Goal: Transaction & Acquisition: Purchase product/service

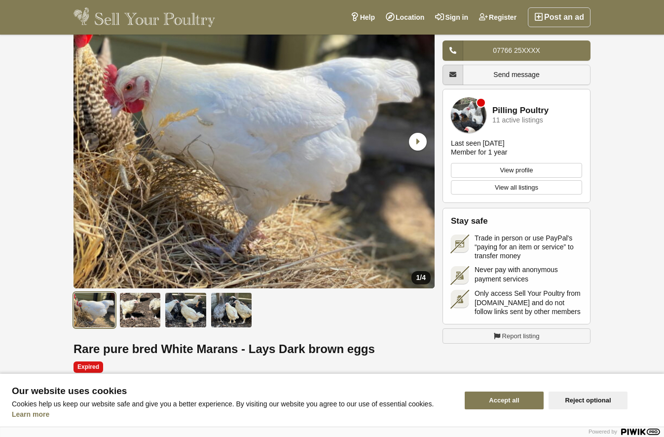
scroll to position [94, 0]
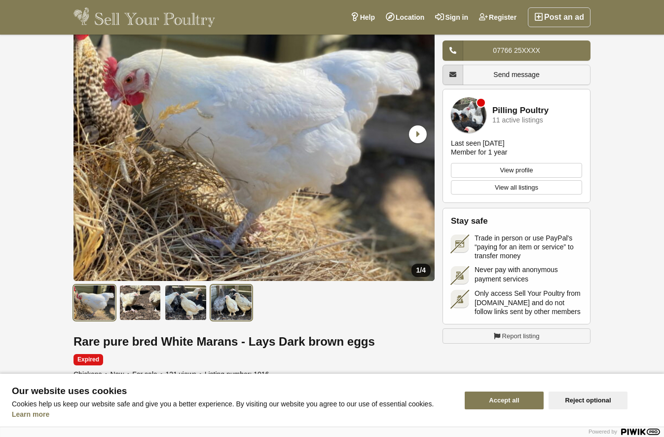
click at [222, 302] on img at bounding box center [232, 303] width 42 height 36
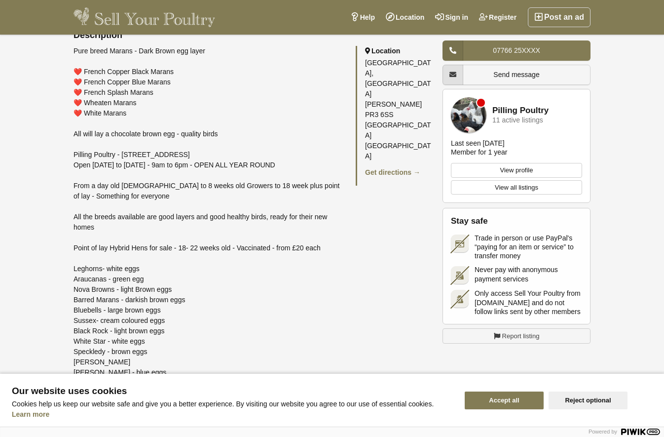
scroll to position [467, 0]
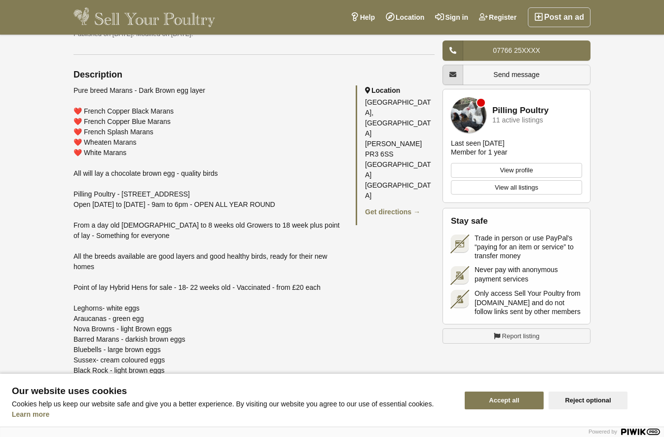
click at [527, 110] on link "Pilling Poultry" at bounding box center [521, 110] width 56 height 9
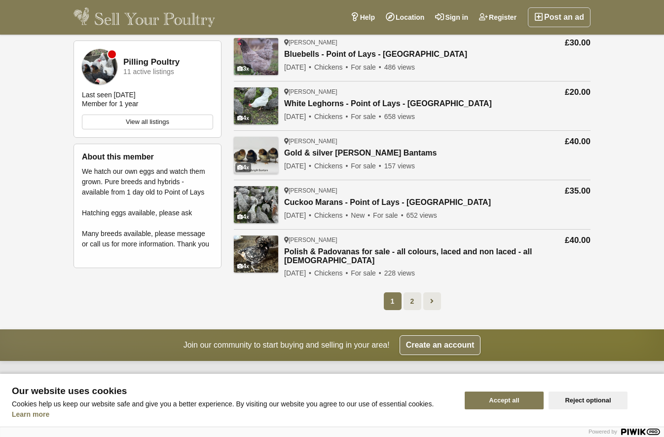
scroll to position [301, 0]
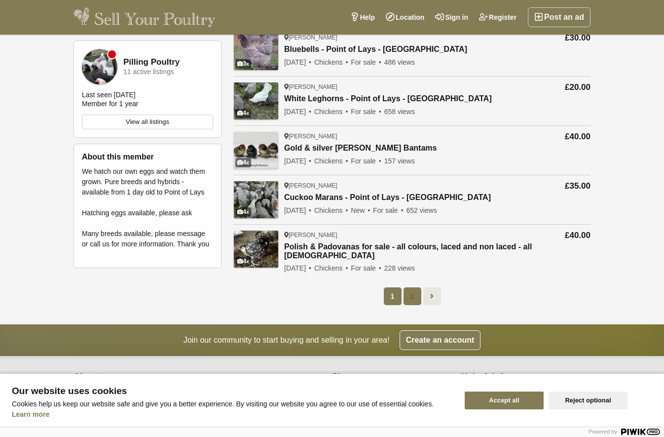
click at [408, 295] on link "2" at bounding box center [413, 296] width 18 height 18
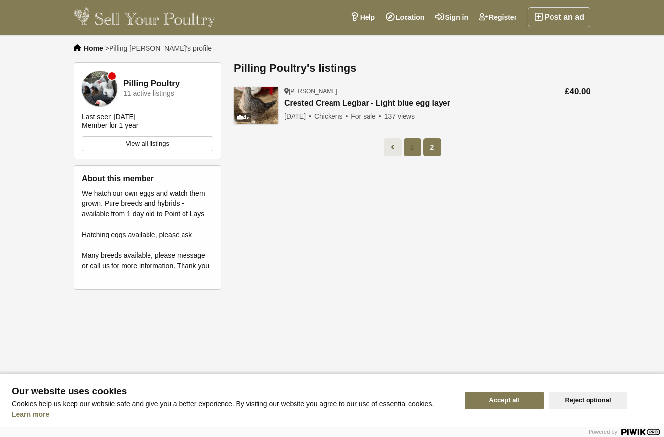
click at [408, 147] on link "1" at bounding box center [413, 147] width 18 height 18
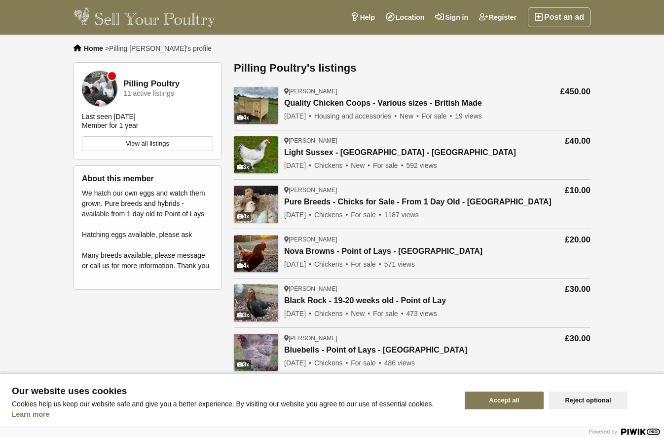
click at [342, 195] on div "Preston Pure Breeds - Chicks for Sale - From 1 Day Old - Lancashire Chicks, chi…" at bounding box center [418, 204] width 268 height 37
click at [340, 202] on link "Pure Breeds - Chicks for Sale - From 1 Day Old - Lancashire" at bounding box center [418, 201] width 268 height 9
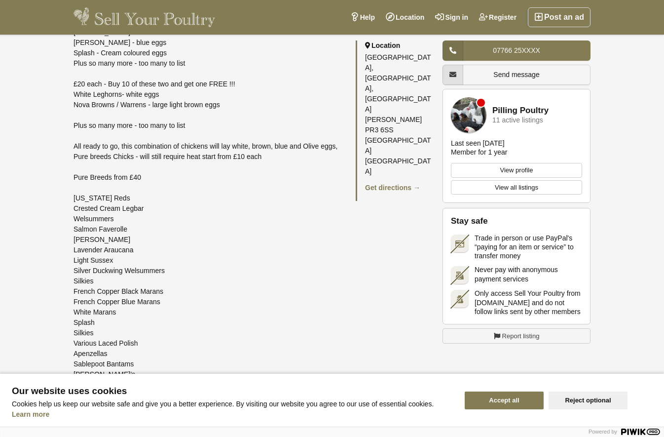
scroll to position [763, 0]
drag, startPoint x: 76, startPoint y: 309, endPoint x: 106, endPoint y: 309, distance: 30.1
click at [106, 309] on div "Chicks, chickens, Hybrids - POL From a day old [DEMOGRAPHIC_DATA] to 8 weeks ol…" at bounding box center [210, 327] width 273 height 1120
